Goal: Task Accomplishment & Management: Complete application form

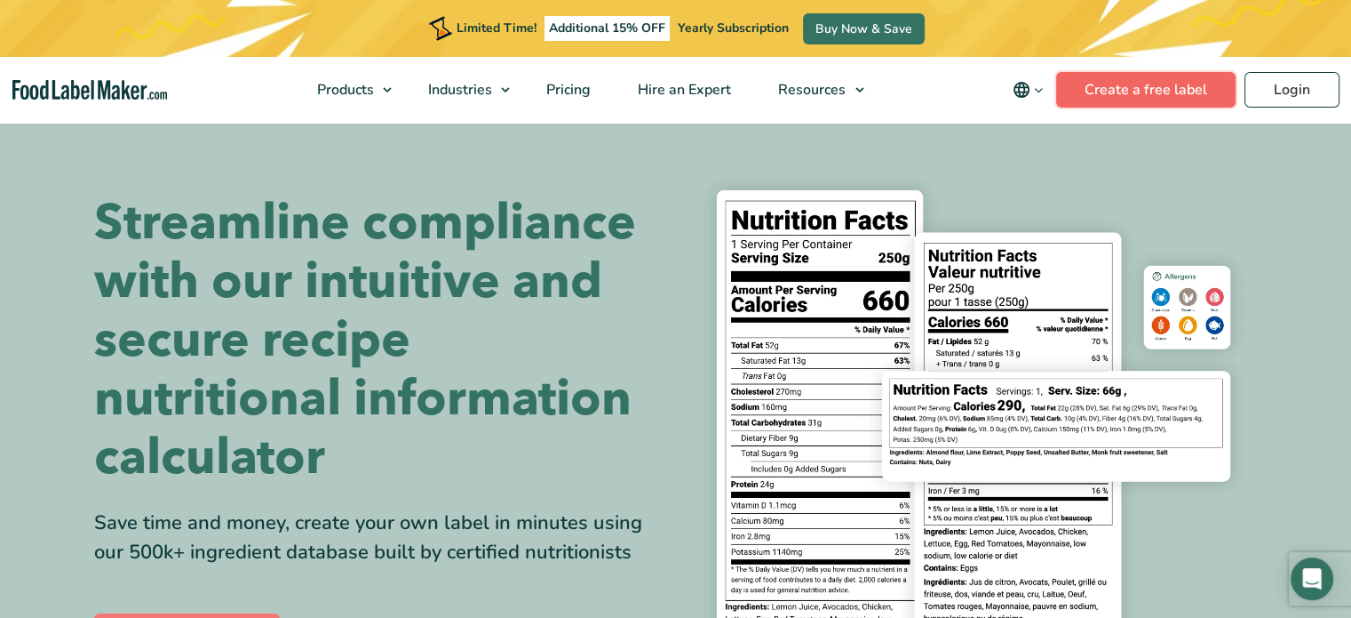
click at [1160, 93] on link "Create a free label" at bounding box center [1145, 90] width 179 height 36
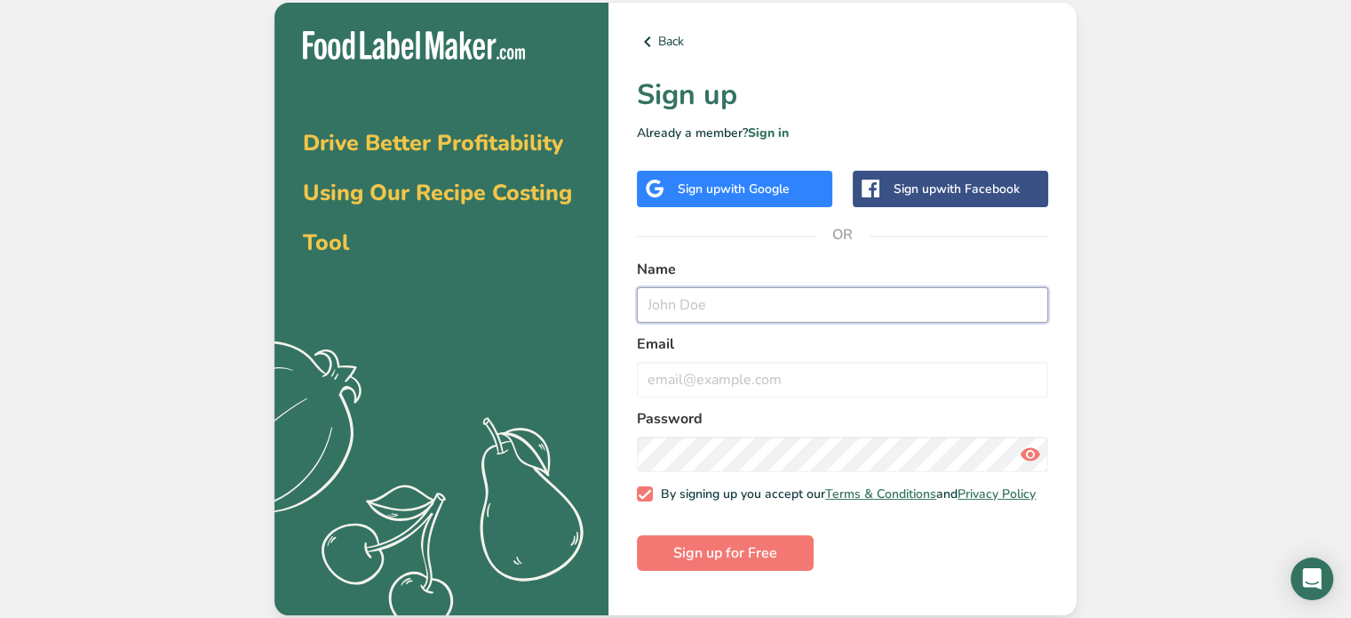
click at [659, 314] on input "text" at bounding box center [842, 305] width 411 height 36
type input "[PERSON_NAME]"
type input "glomack9408@att.net"
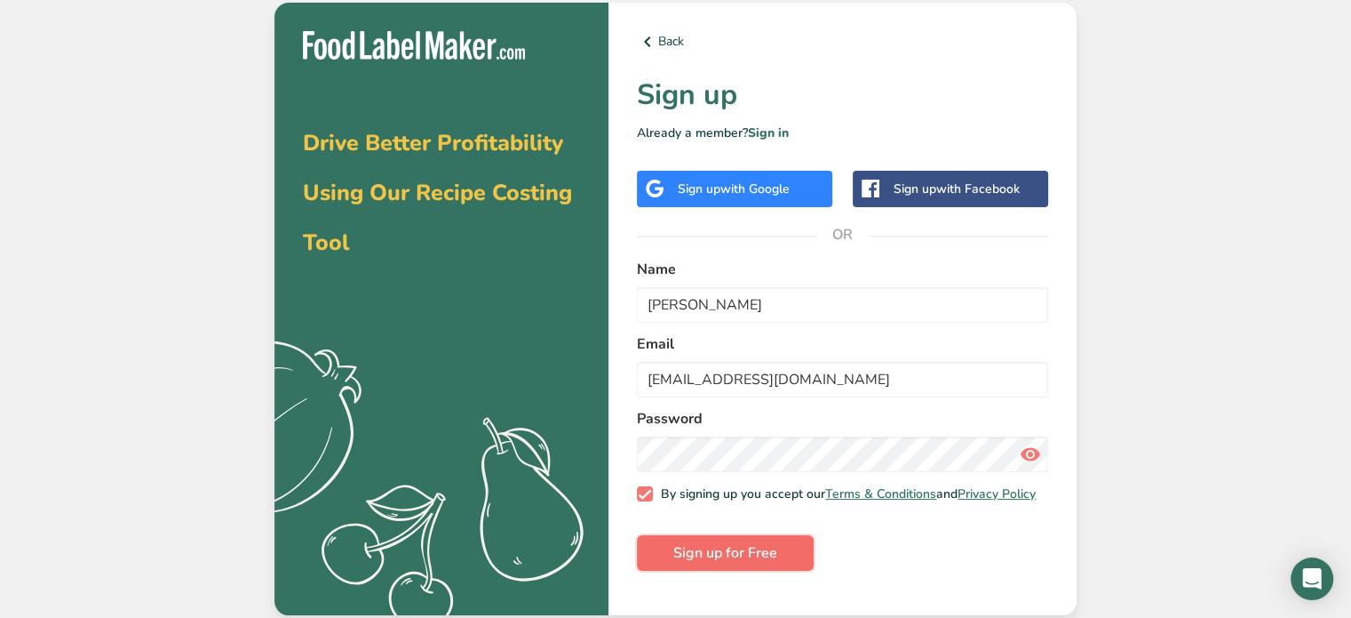
click at [711, 561] on span "Sign up for Free" at bounding box center [726, 552] width 104 height 21
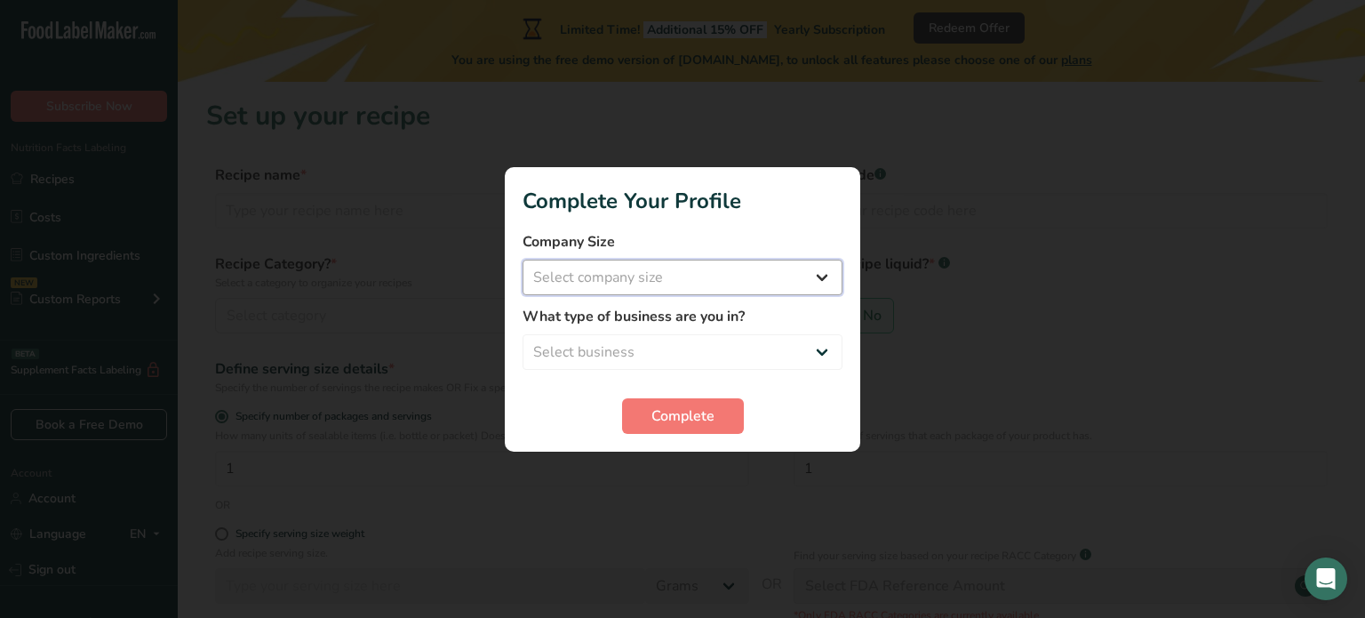
click at [718, 279] on select "Select company size Fewer than 10 Employees 10 to 50 Employees 51 to 500 Employ…" at bounding box center [682, 277] width 320 height 36
click at [675, 427] on button "Complete" at bounding box center [683, 416] width 122 height 36
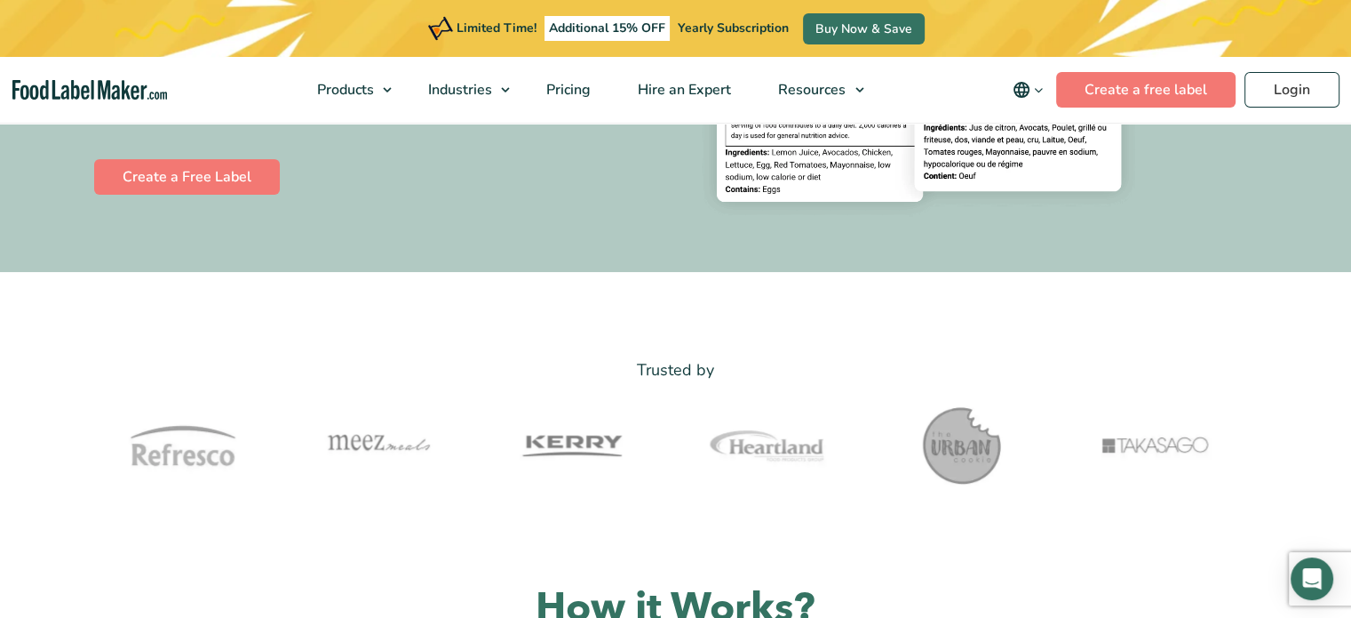
scroll to position [532, 0]
